Goal: Navigation & Orientation: Find specific page/section

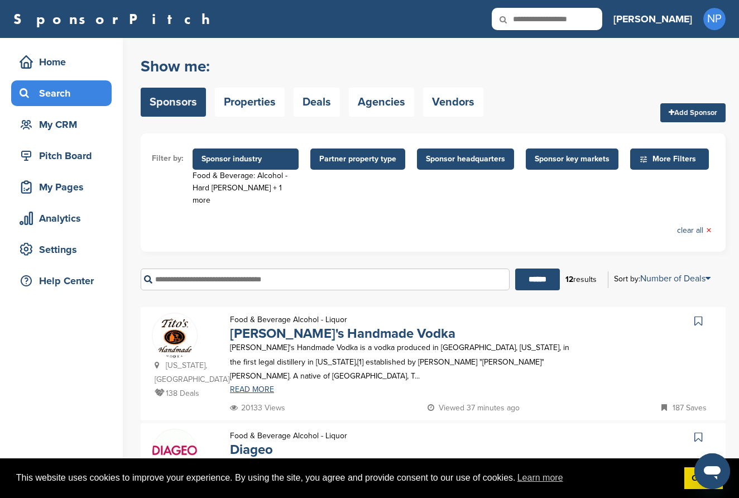
click at [249, 307] on div "Texas, USA 138 Deals Food & Beverage Alcohol - Liquor Tito's Handmade Vodka Tit…" at bounding box center [433, 363] width 585 height 113
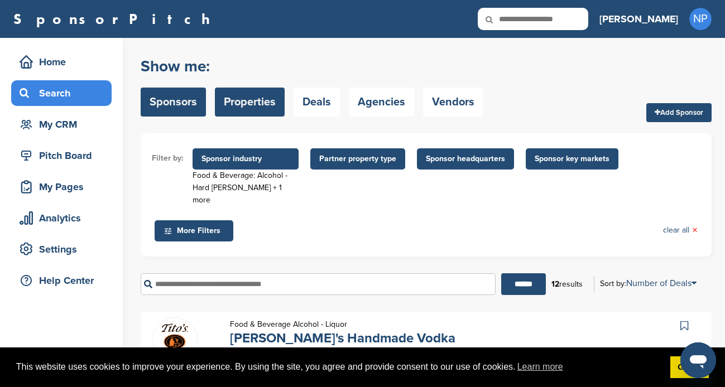
click at [277, 105] on link "Properties" at bounding box center [250, 102] width 70 height 29
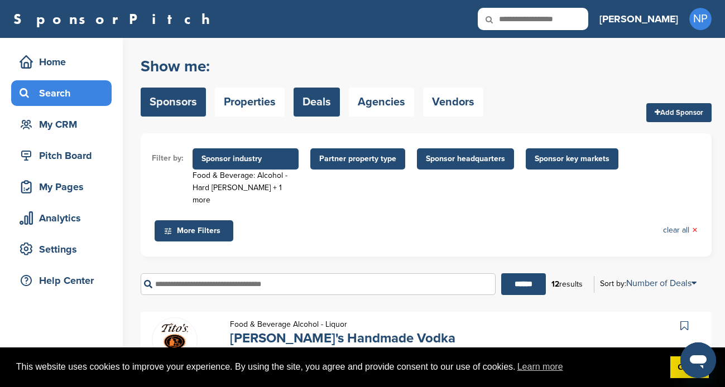
click at [309, 107] on link "Deals" at bounding box center [316, 102] width 46 height 29
click at [319, 107] on link "Deals" at bounding box center [316, 102] width 46 height 29
